Goal: Task Accomplishment & Management: Manage account settings

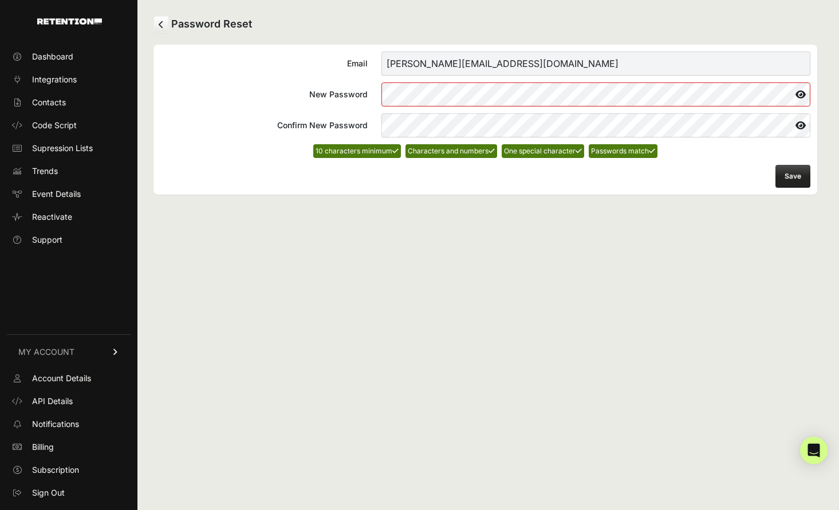
click at [799, 178] on button "Save" at bounding box center [793, 176] width 35 height 23
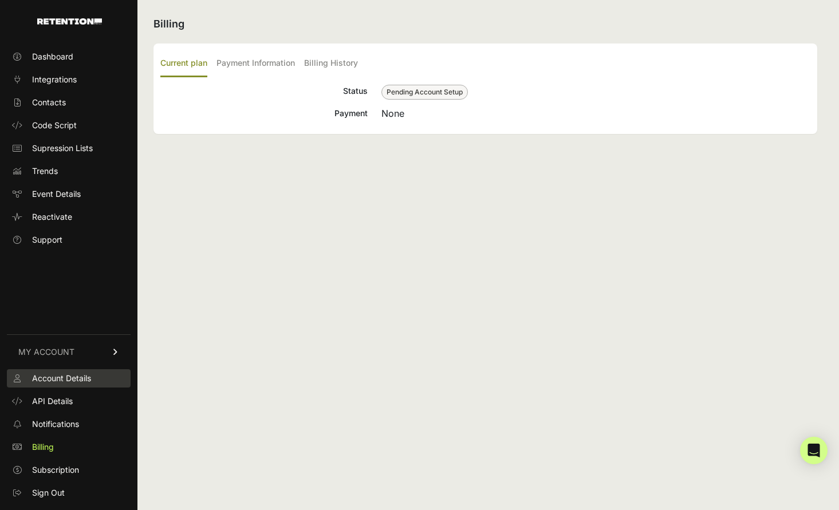
click at [59, 380] on span "Account Details" at bounding box center [61, 378] width 59 height 11
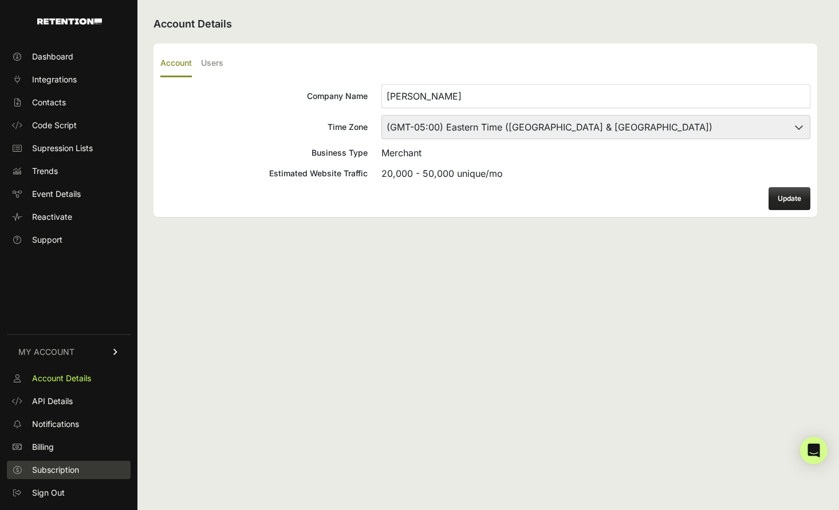
click at [58, 469] on span "Subscription" at bounding box center [55, 470] width 47 height 11
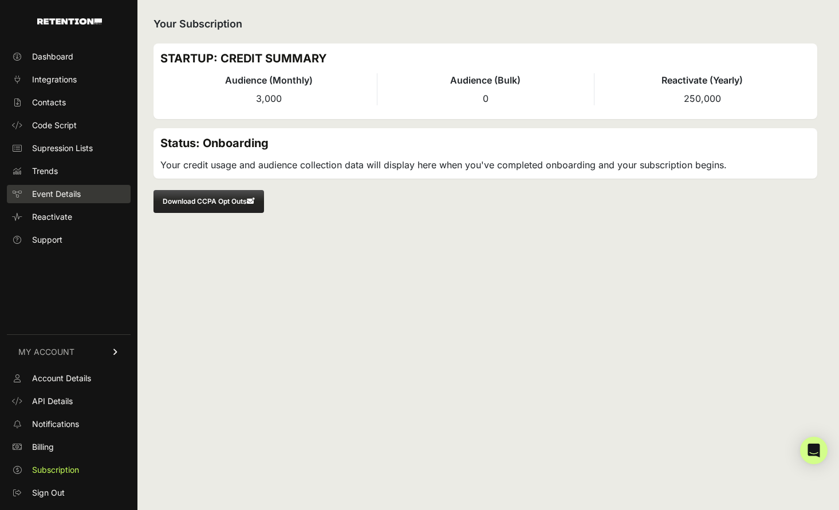
click at [80, 197] on span "Event Details" at bounding box center [56, 193] width 49 height 11
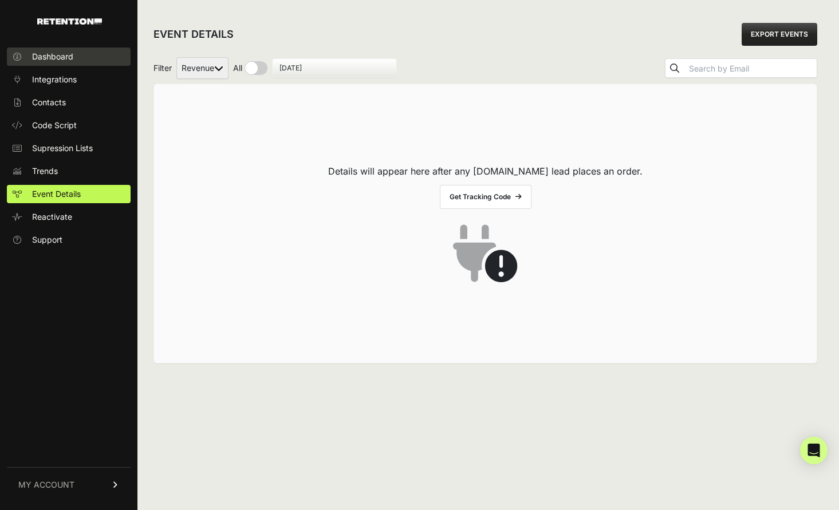
click at [65, 62] on span "Dashboard" at bounding box center [52, 56] width 41 height 11
